Goal: Information Seeking & Learning: Check status

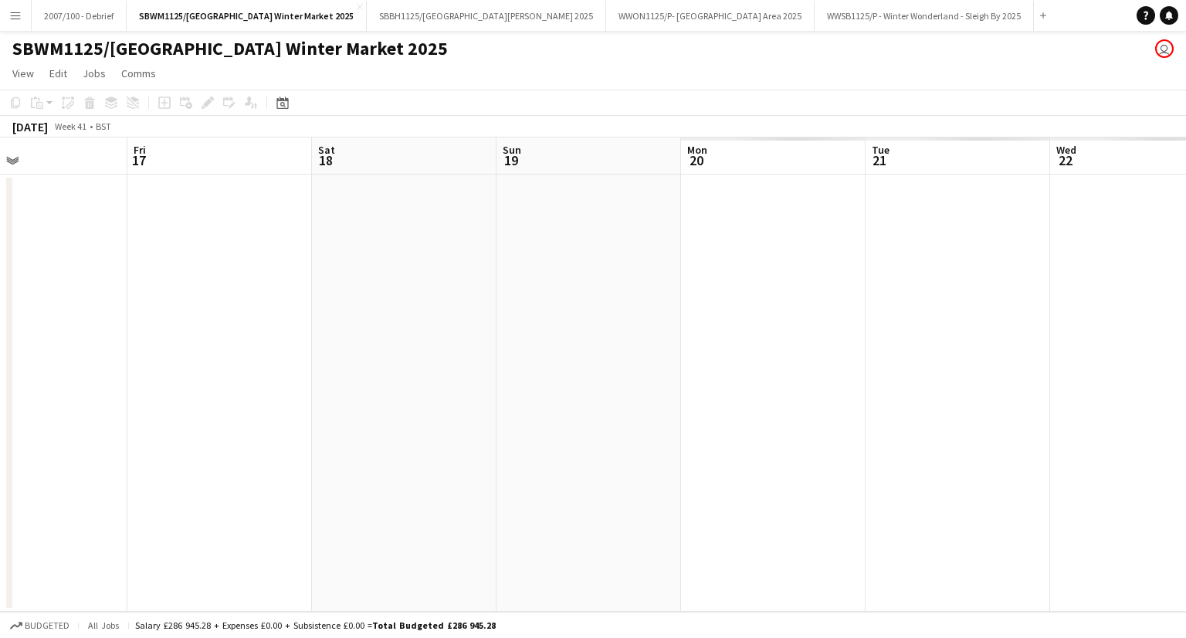
drag, startPoint x: 176, startPoint y: 395, endPoint x: 334, endPoint y: 384, distance: 158.7
click at [90, 396] on app-calendar-viewport "Sun 12 Mon 13 Tue 14 Wed 15 Thu 16 Fri 17 Sat 18 Sun 19 Mon 20 Tue 21 Wed 22 Th…" at bounding box center [593, 374] width 1186 height 474
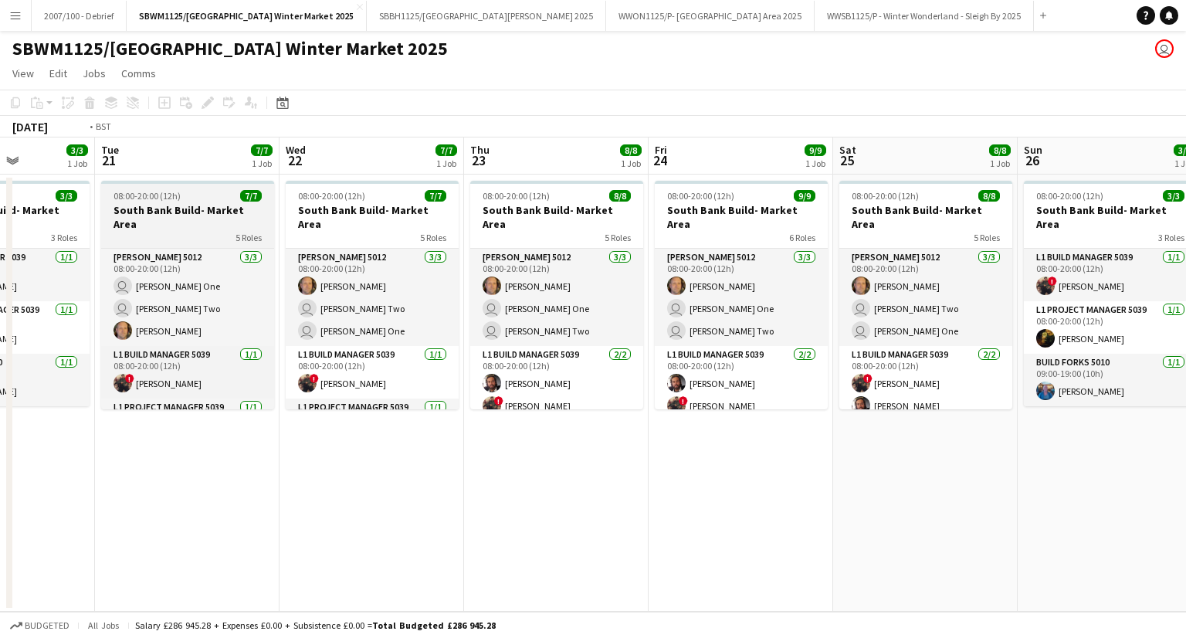
drag, startPoint x: 436, startPoint y: 397, endPoint x: 111, endPoint y: 396, distance: 325.1
click at [0, 405] on app-calendar-viewport "Fri 17 Sat 18 Sun 19 Mon 20 3/3 1 Job Tue 21 7/7 1 Job Wed 22 7/7 1 Job Thu 23 …" at bounding box center [593, 374] width 1186 height 474
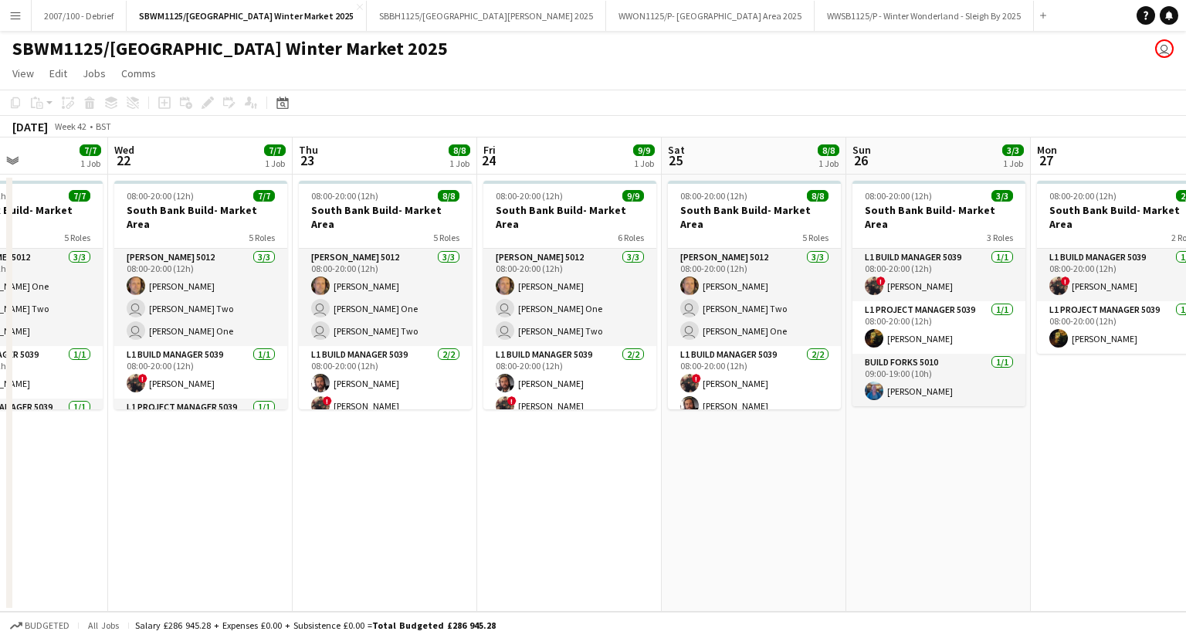
drag, startPoint x: 656, startPoint y: 405, endPoint x: 112, endPoint y: 418, distance: 543.8
click at [112, 418] on app-calendar-viewport "Sat 18 Sun 19 Mon 20 3/3 1 Job Tue 21 7/7 1 Job Wed 22 7/7 1 Job Thu 23 8/8 1 J…" at bounding box center [593, 374] width 1186 height 474
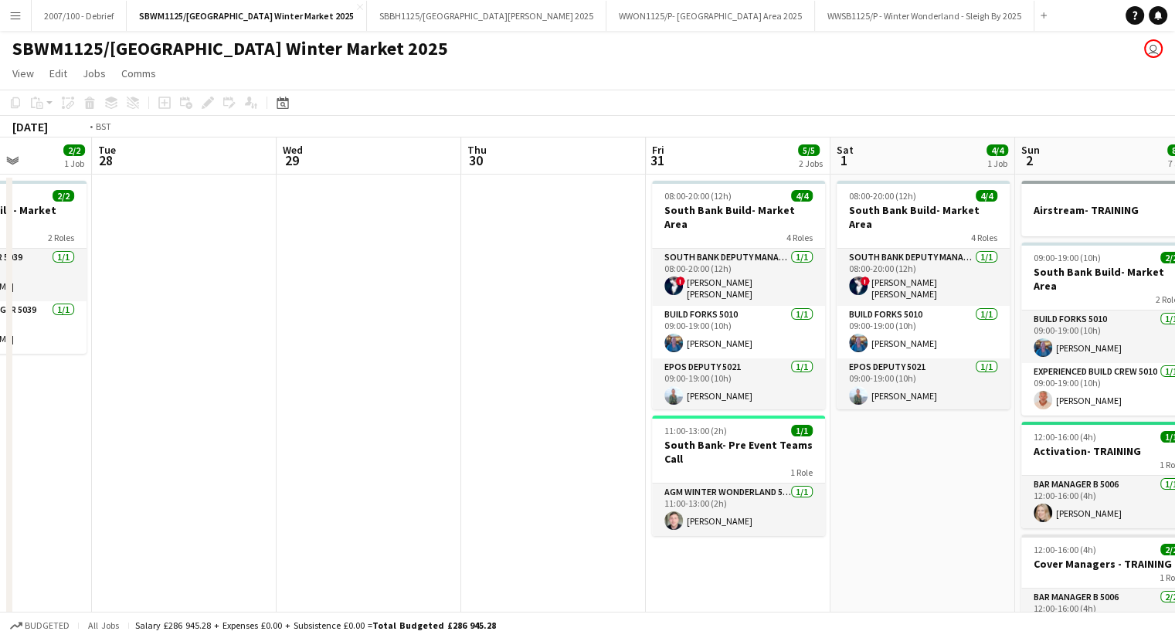
drag, startPoint x: 106, startPoint y: 428, endPoint x: 624, endPoint y: 412, distance: 518.4
click at [0, 423] on app-calendar-viewport "Fri 24 9/9 1 Job Sat 25 8/8 1 Job Sun 26 3/3 1 Job Mon 27 2/2 1 Job Tue 28 Wed …" at bounding box center [587, 602] width 1175 height 930
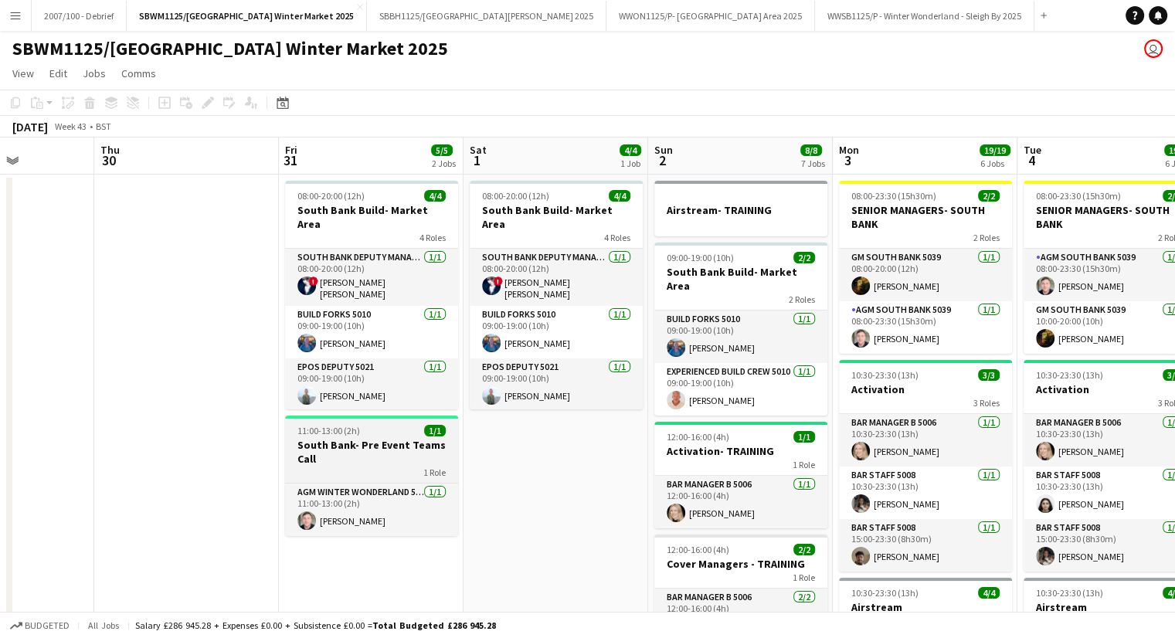
drag, startPoint x: 630, startPoint y: 412, endPoint x: 48, endPoint y: 419, distance: 582.3
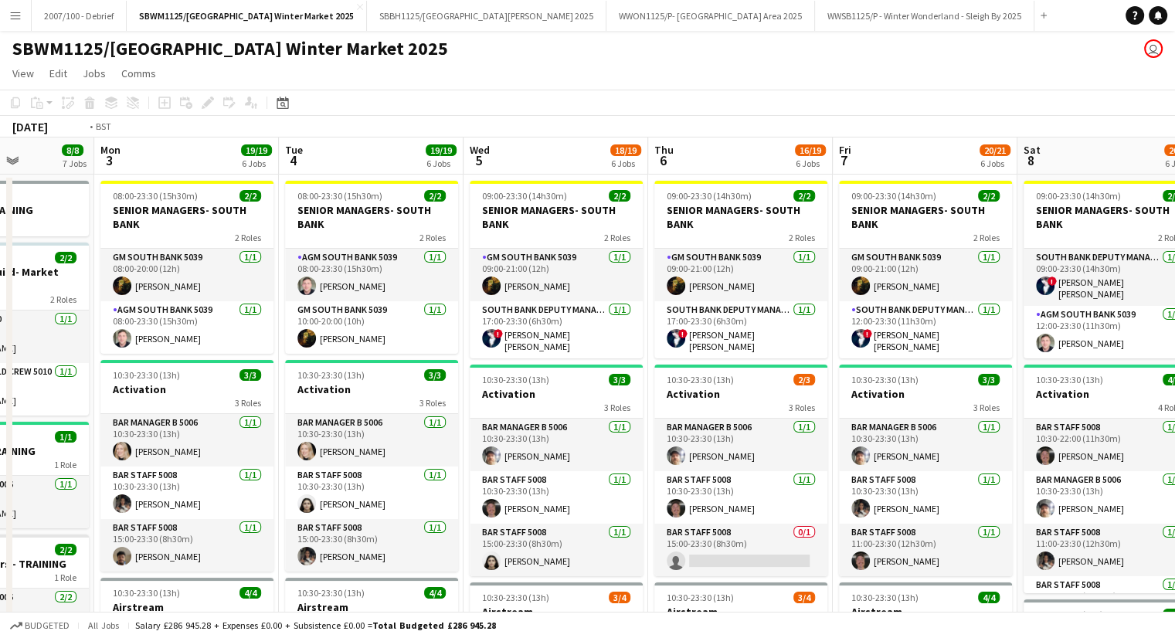
drag, startPoint x: 732, startPoint y: 415, endPoint x: 134, endPoint y: 430, distance: 598.7
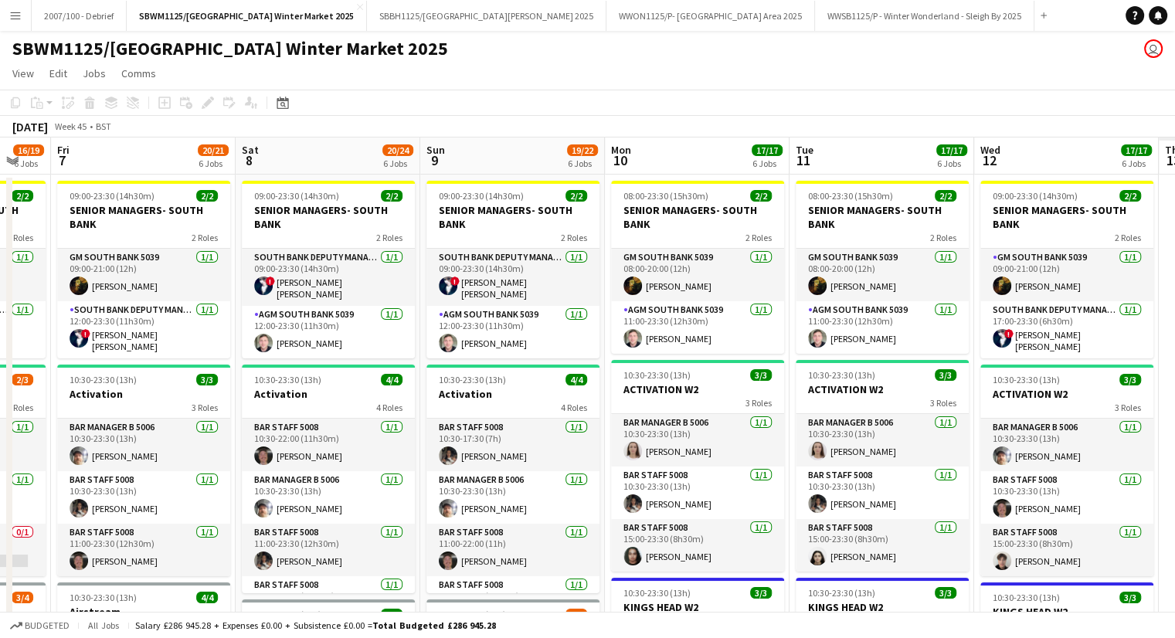
drag, startPoint x: 659, startPoint y: 416, endPoint x: 118, endPoint y: 409, distance: 541.4
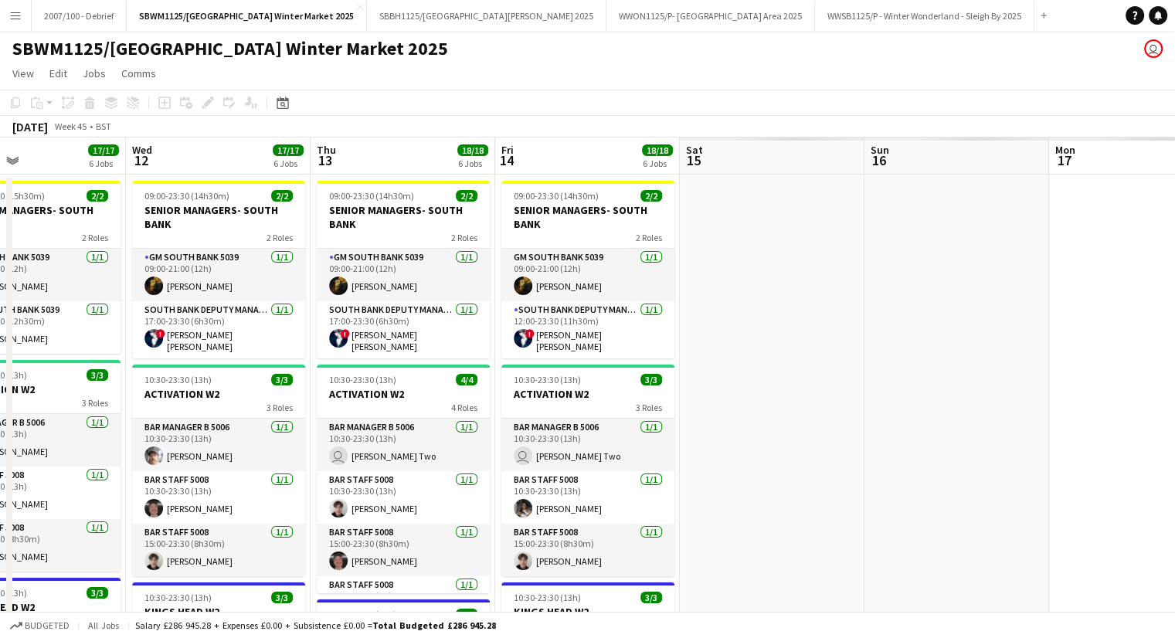
drag, startPoint x: 621, startPoint y: 402, endPoint x: 0, endPoint y: 418, distance: 621.1
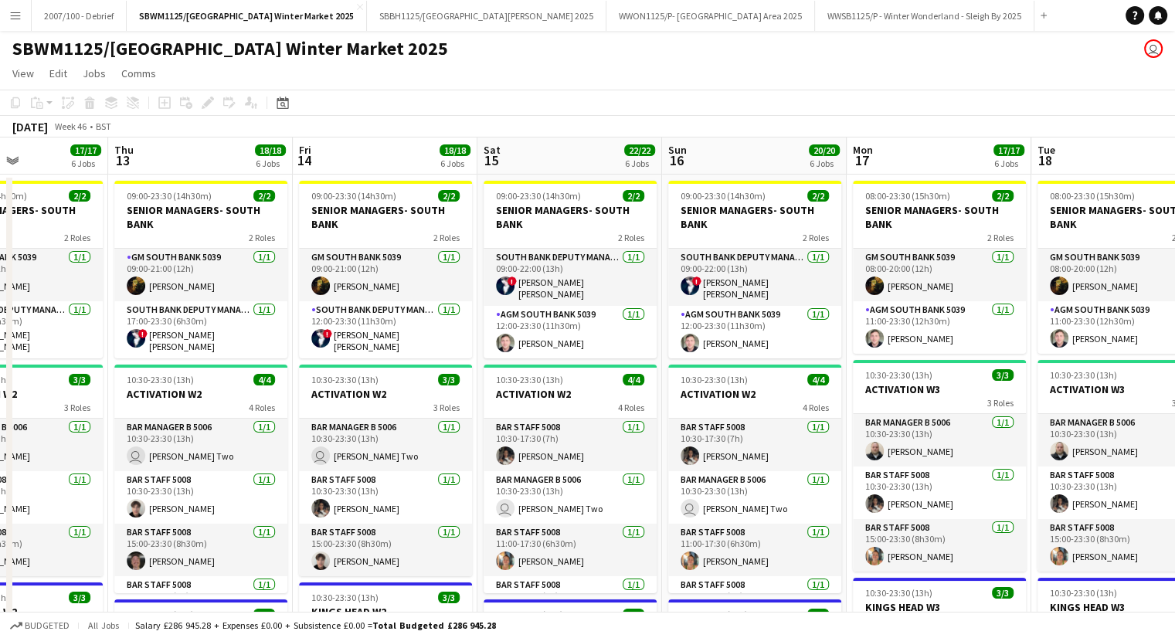
drag, startPoint x: 531, startPoint y: 397, endPoint x: 239, endPoint y: 403, distance: 292.0
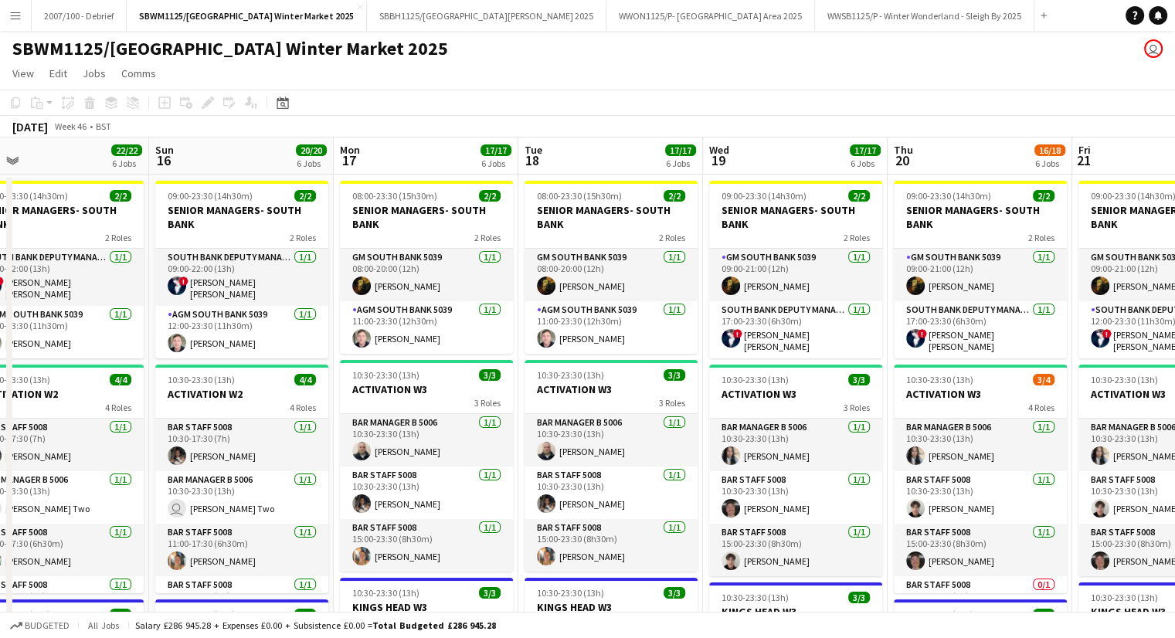
drag, startPoint x: 581, startPoint y: 409, endPoint x: 120, endPoint y: 413, distance: 461.0
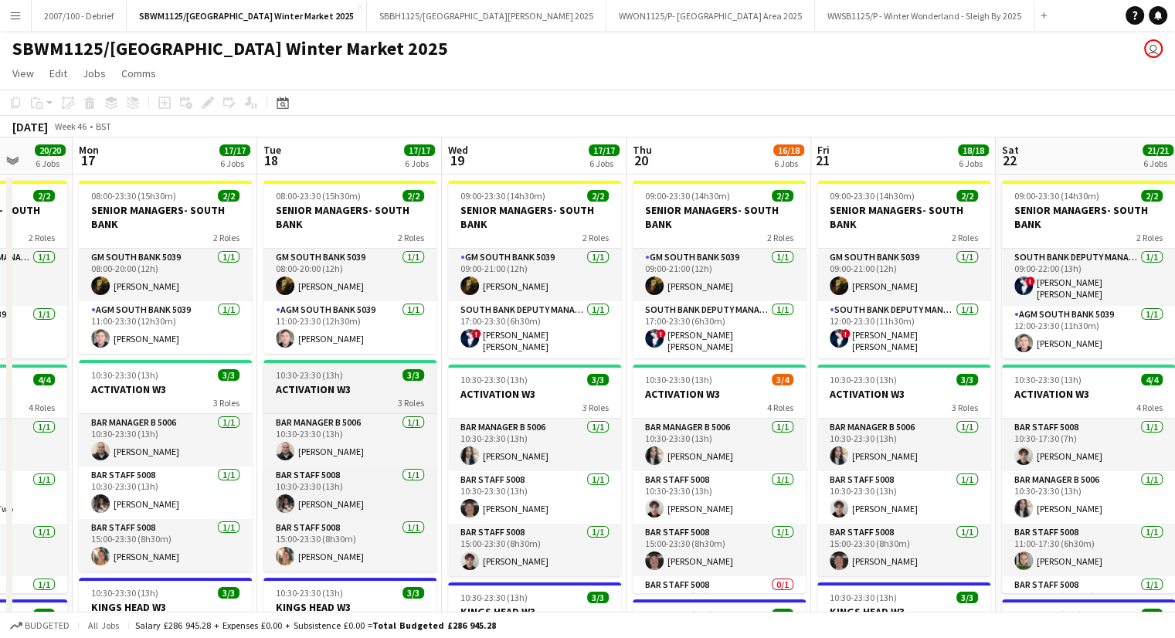
drag, startPoint x: 605, startPoint y: 396, endPoint x: 432, endPoint y: 393, distance: 173.8
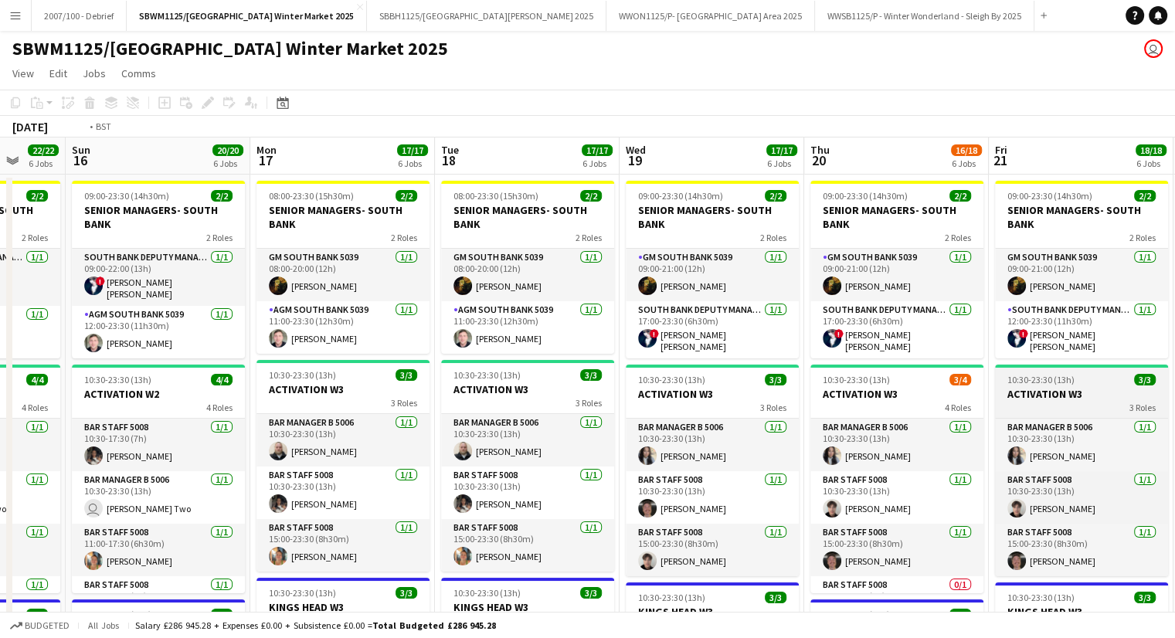
drag, startPoint x: 809, startPoint y: 385, endPoint x: 343, endPoint y: 383, distance: 466.4
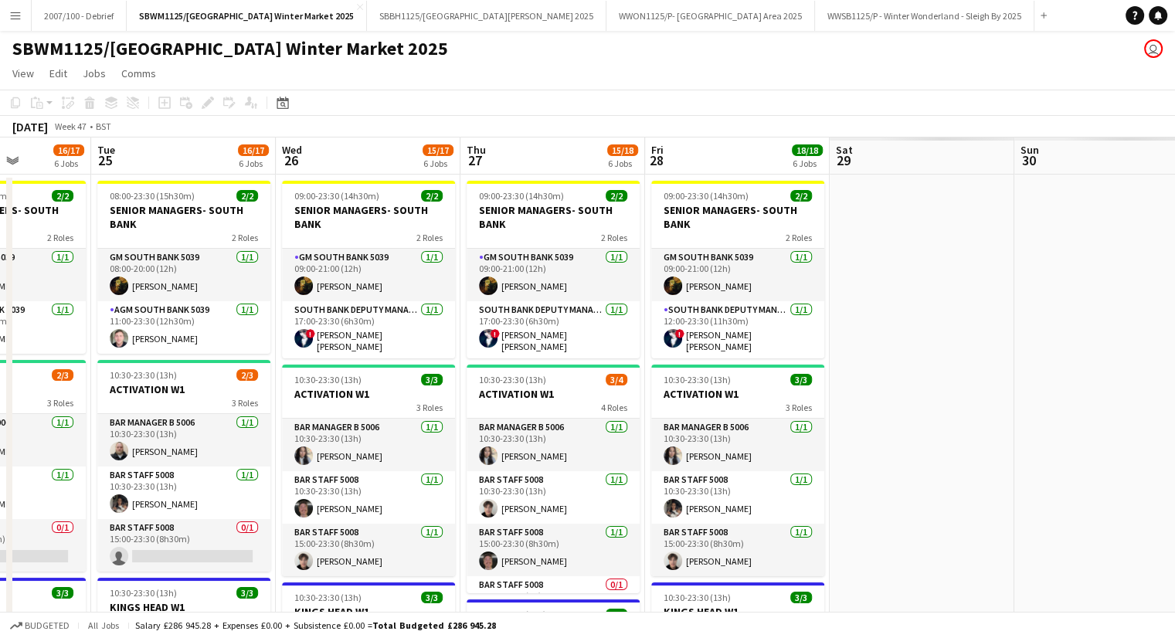
drag, startPoint x: 692, startPoint y: 344, endPoint x: 144, endPoint y: 353, distance: 547.6
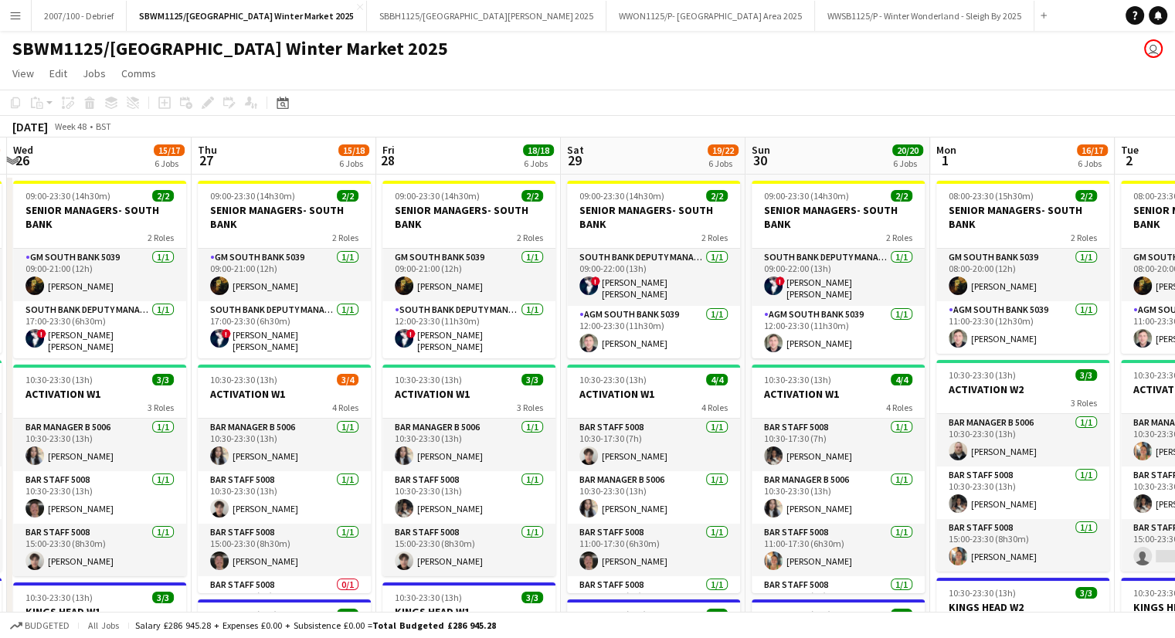
scroll to position [0, 442]
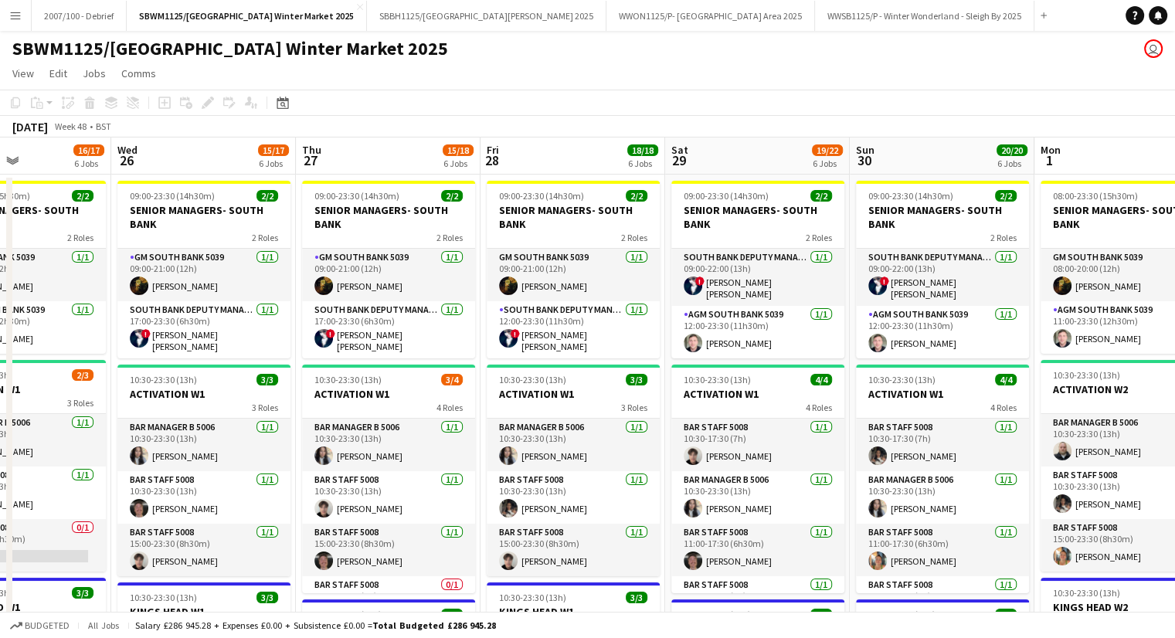
drag, startPoint x: 611, startPoint y: 354, endPoint x: 182, endPoint y: 363, distance: 428.7
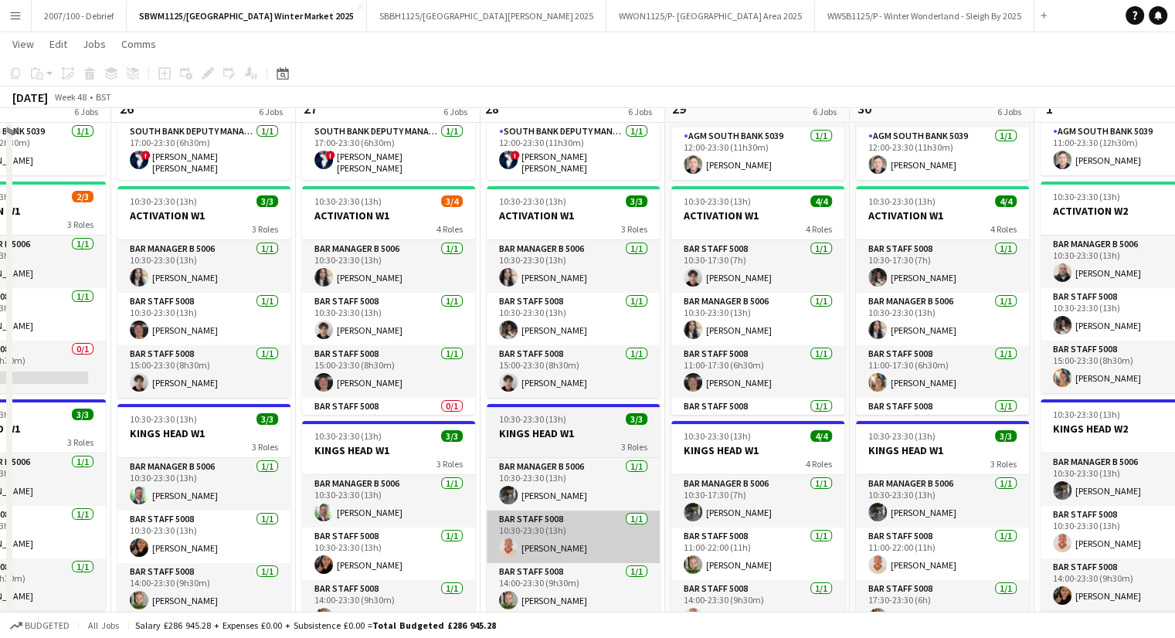
scroll to position [154, 0]
